Goal: Check status

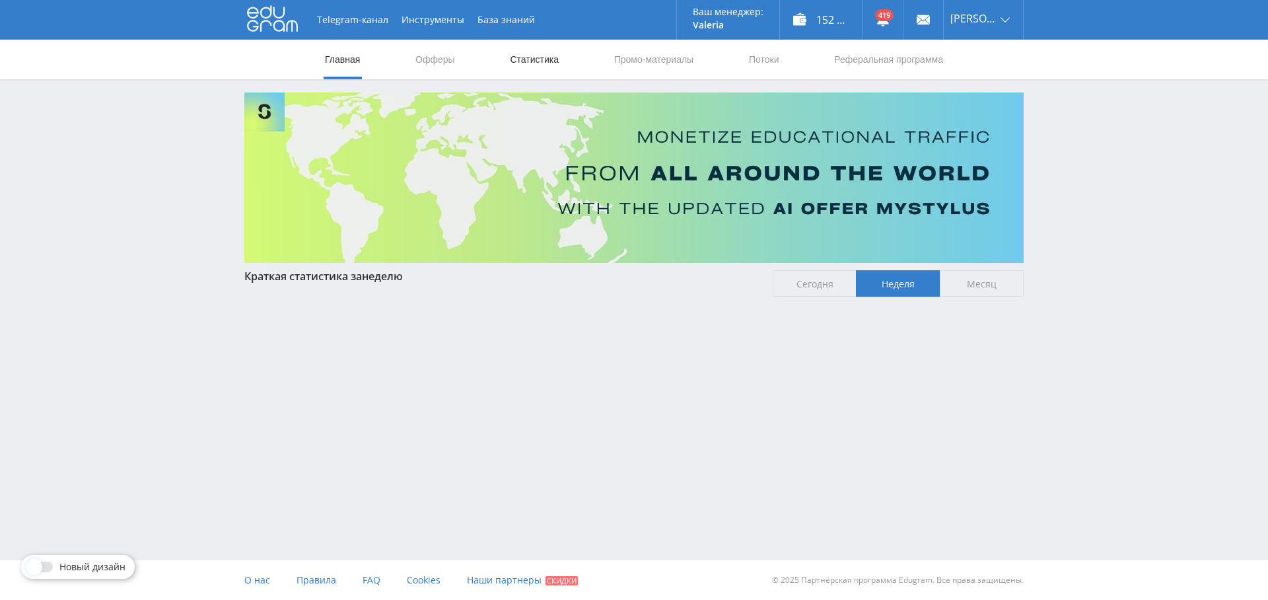
click at [521, 52] on link "Статистика" at bounding box center [534, 60] width 52 height 40
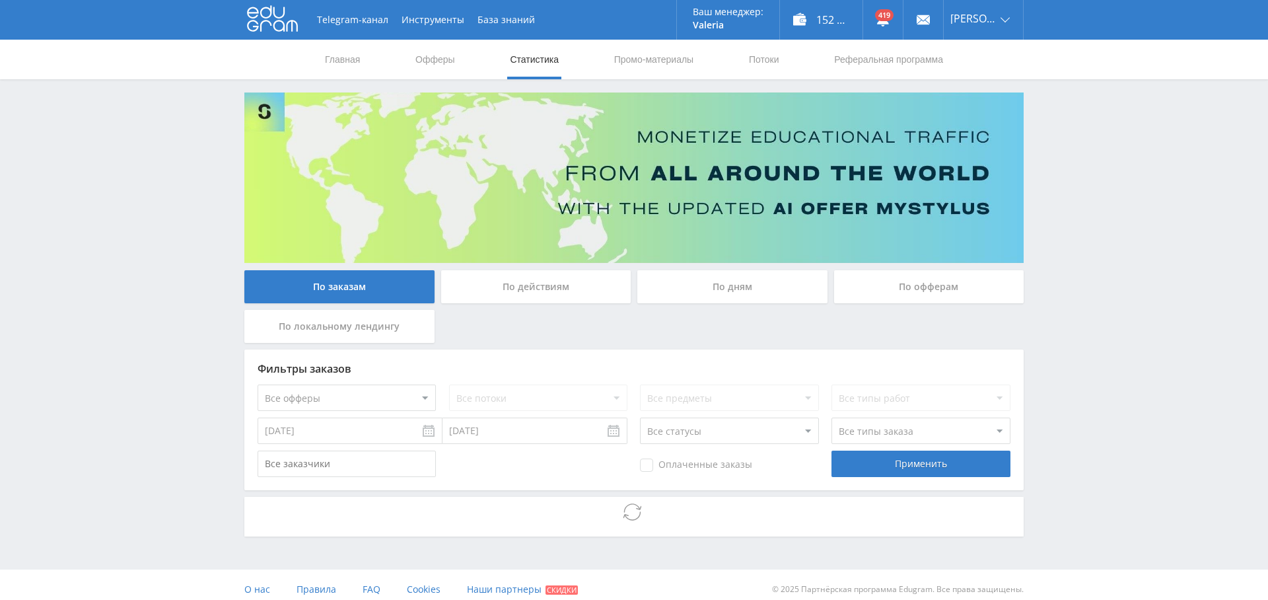
click at [354, 397] on select "Все офферы MyStylus MyStylus - Revshare Кампус AI Studybay Автор24 Studybay Bra…" at bounding box center [347, 397] width 178 height 26
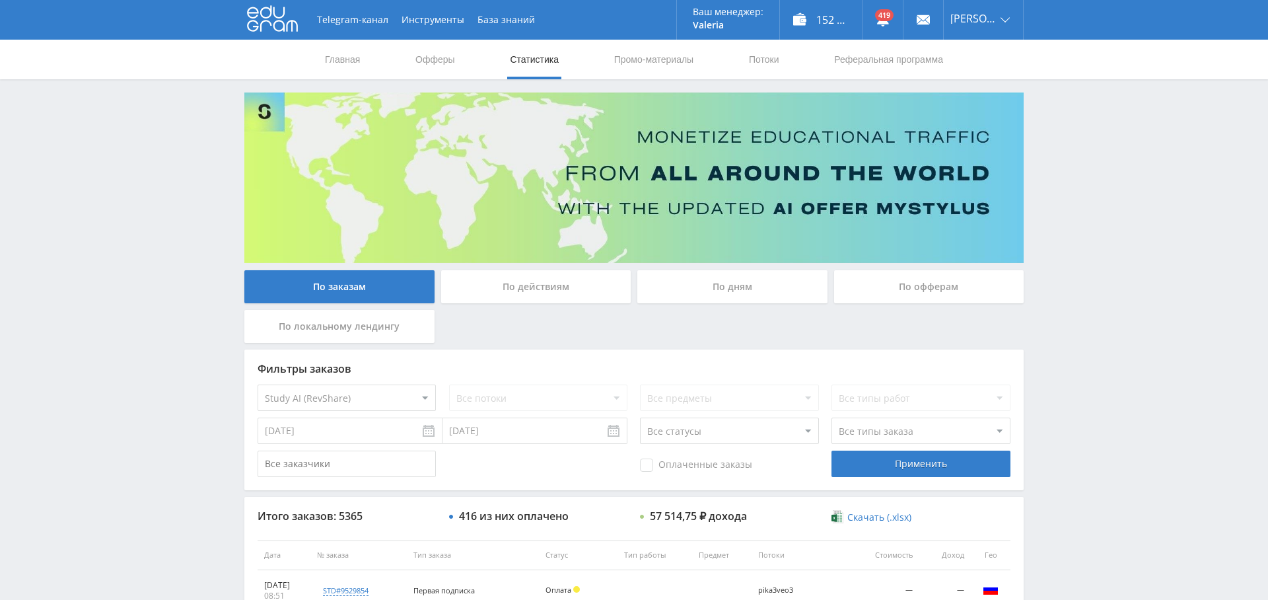
select select "376"
click at [669, 469] on span "Оплаченные заказы" at bounding box center [696, 464] width 112 height 13
click at [0, 0] on input "Оплаченные заказы" at bounding box center [0, 0] width 0 height 0
click at [897, 467] on div "Применить" at bounding box center [920, 463] width 178 height 26
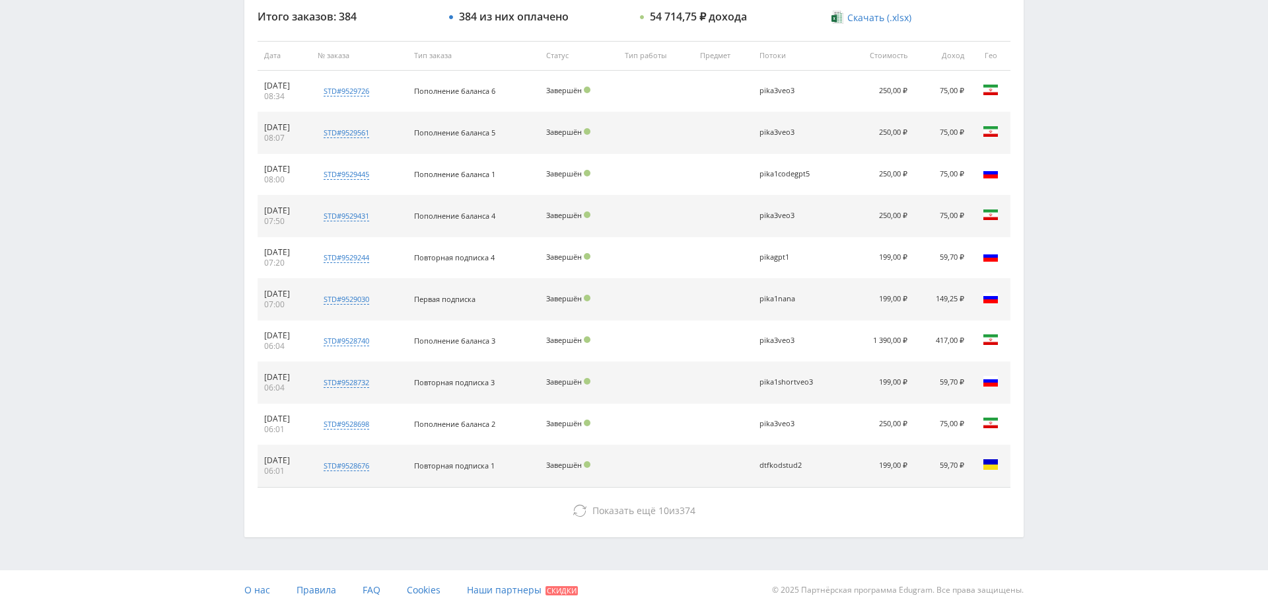
scroll to position [500, 0]
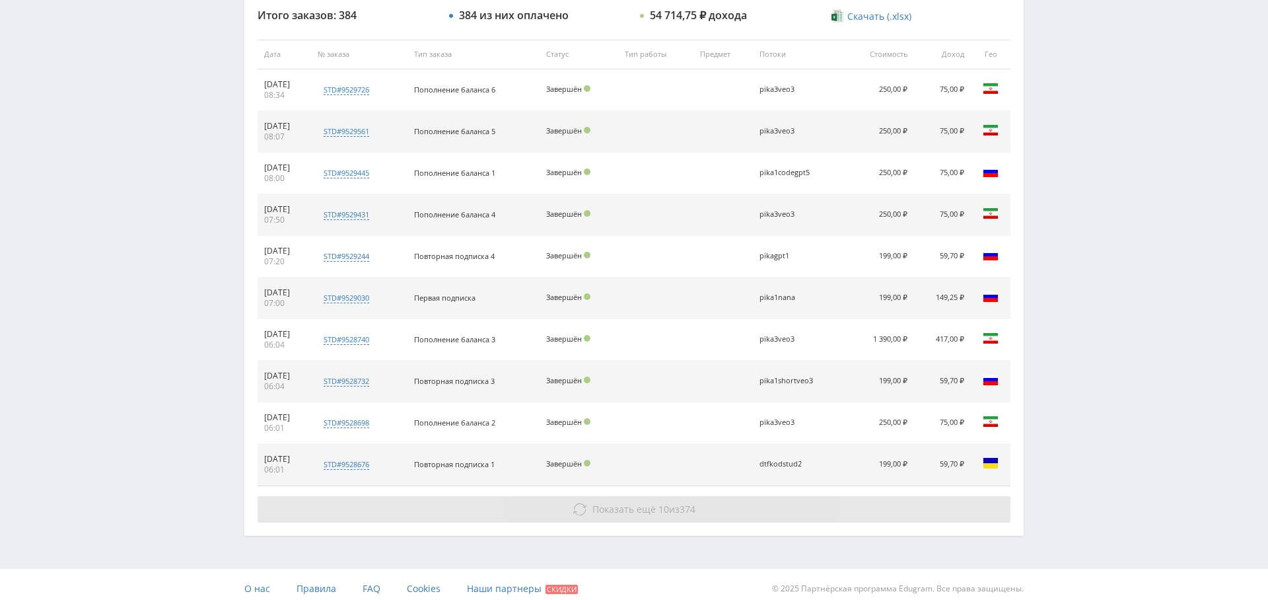
click at [665, 507] on span "Показать ещё 10 из 374" at bounding box center [643, 508] width 103 height 13
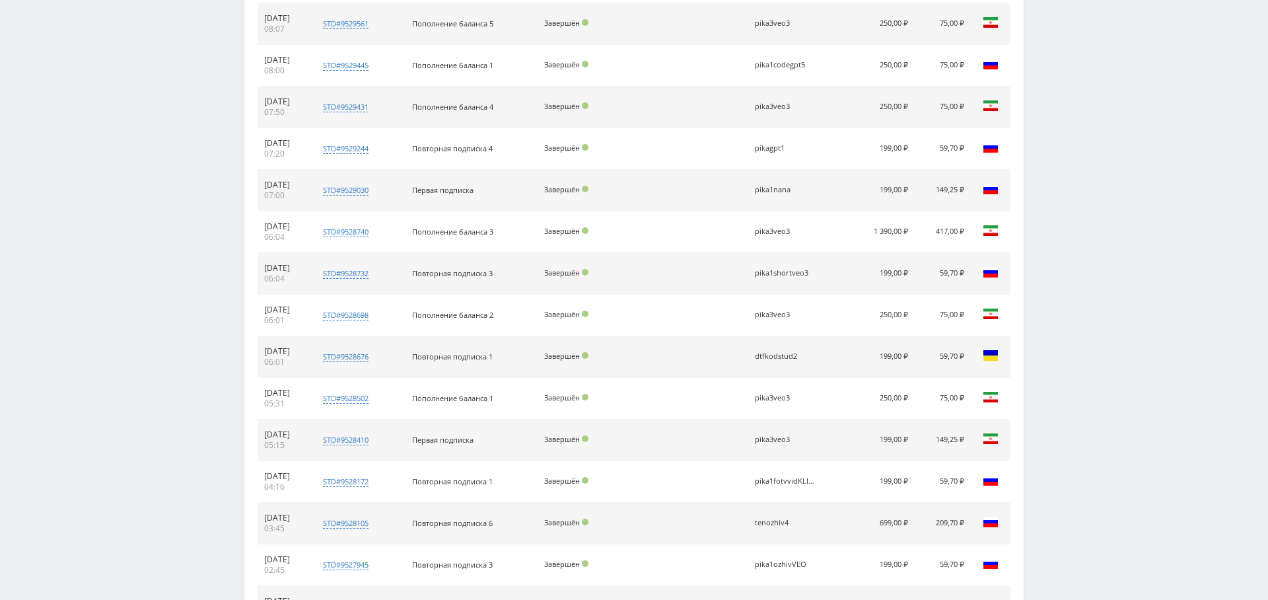
scroll to position [610, 0]
drag, startPoint x: 499, startPoint y: 436, endPoint x: 425, endPoint y: 434, distance: 74.7
click at [421, 431] on td "Первая подписка" at bounding box center [471, 438] width 132 height 42
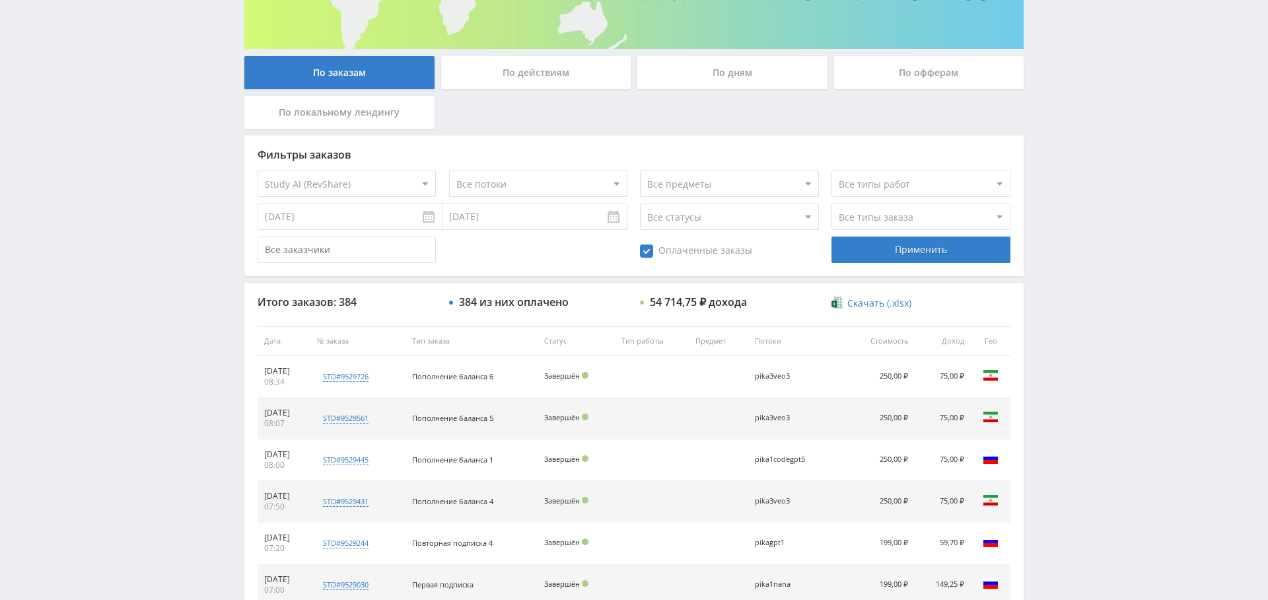
scroll to position [0, 0]
